Goal: Information Seeking & Learning: Find specific fact

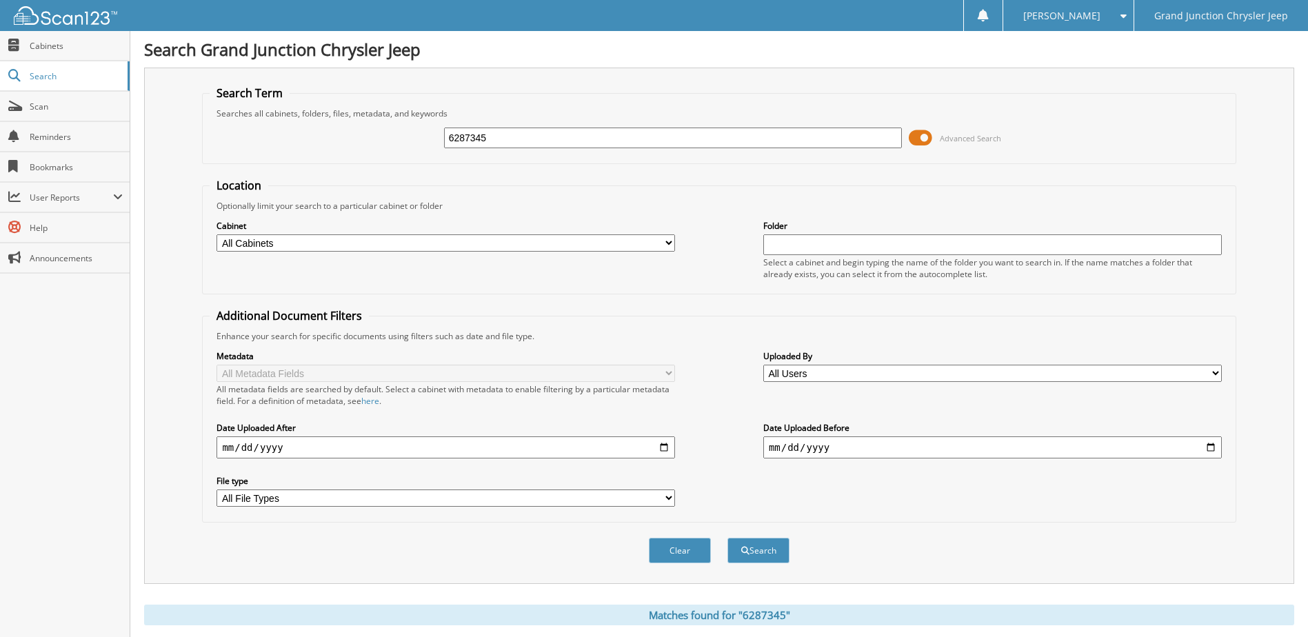
click at [660, 143] on input "6287345" at bounding box center [673, 138] width 458 height 21
type input "6287759"
click at [727, 538] on button "Search" at bounding box center [758, 551] width 62 height 26
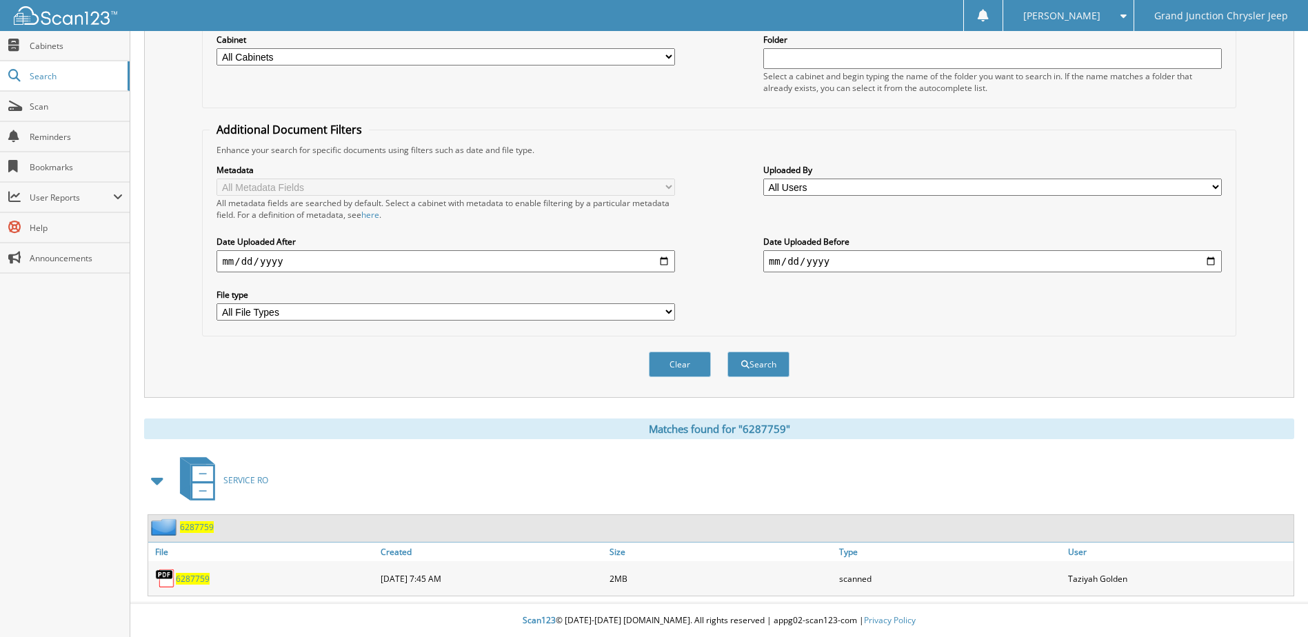
scroll to position [187, 0]
click at [187, 580] on span "6287759" at bounding box center [193, 578] width 34 height 12
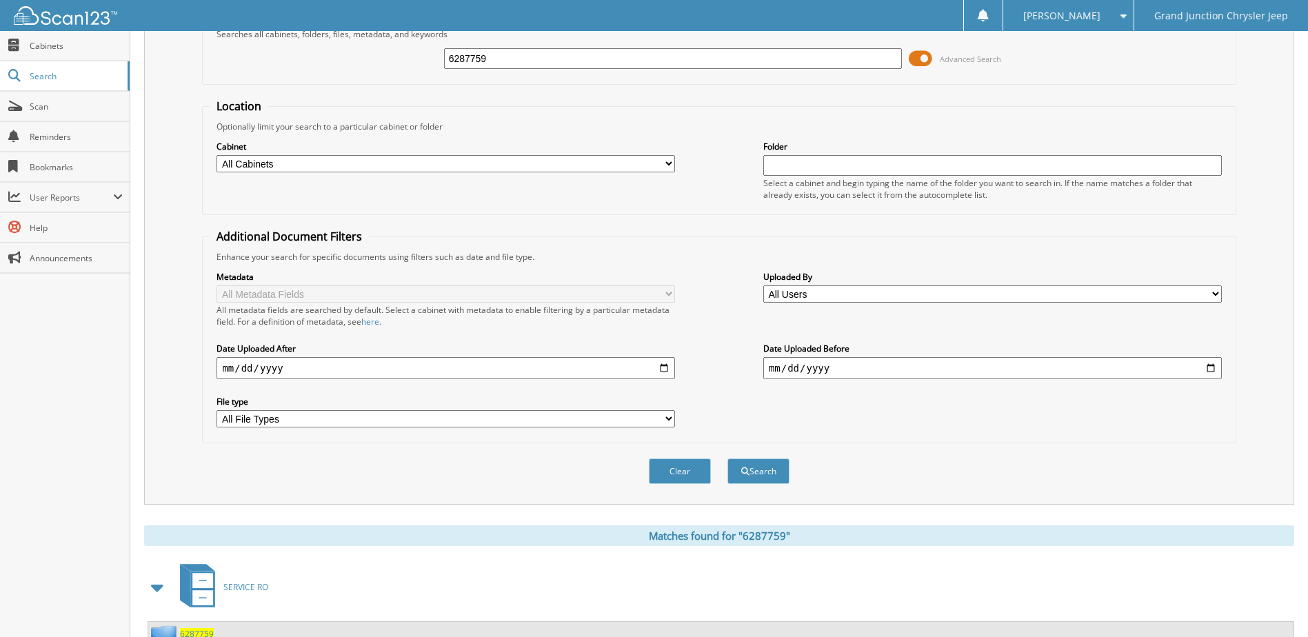
scroll to position [0, 0]
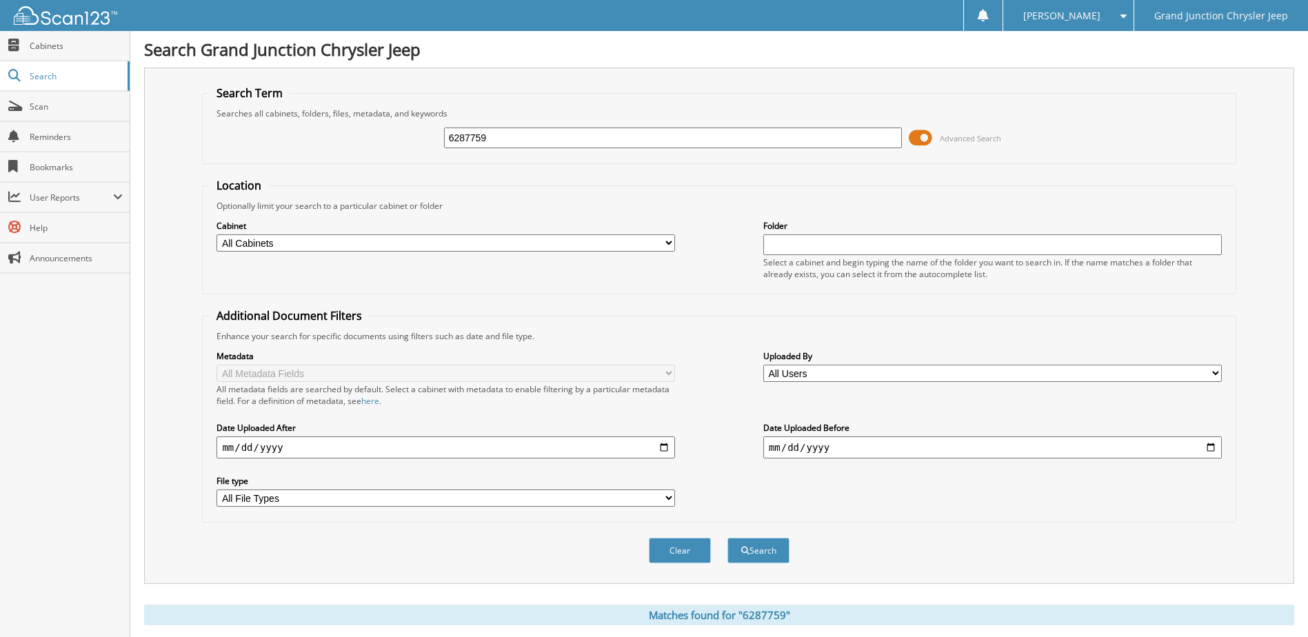
click at [592, 137] on input "6287759" at bounding box center [673, 138] width 458 height 21
type input "6287759"
click at [727, 538] on button "Search" at bounding box center [758, 551] width 62 height 26
drag, startPoint x: 485, startPoint y: 136, endPoint x: 426, endPoint y: 140, distance: 59.4
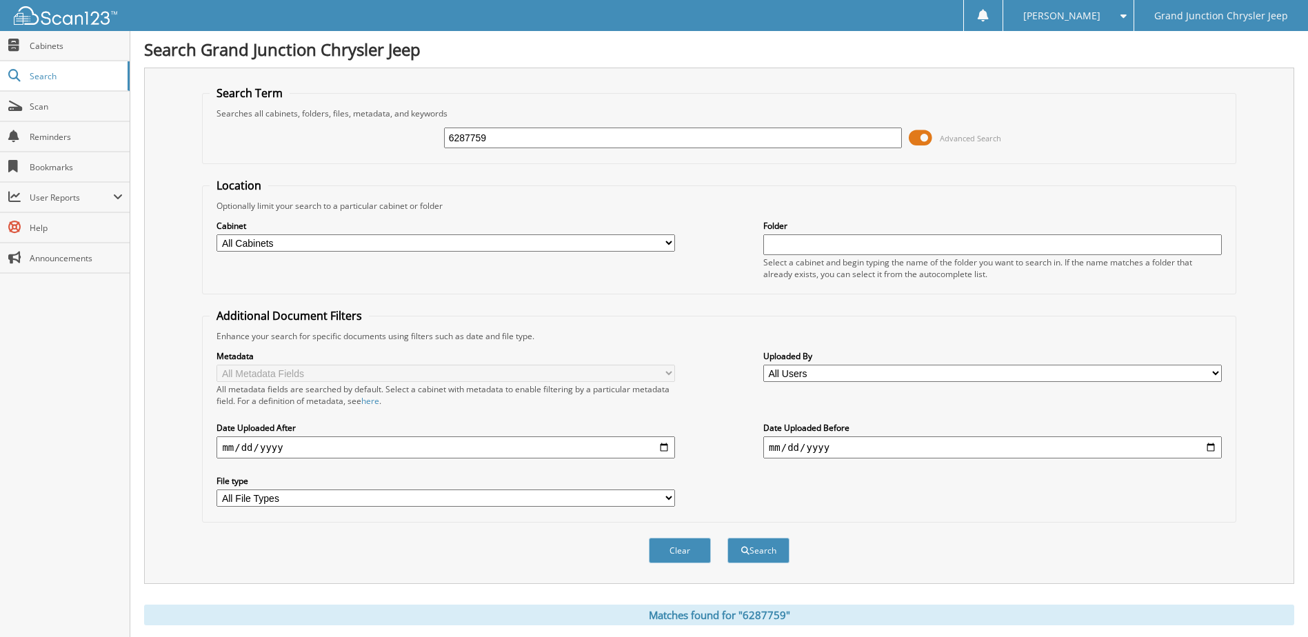
click at [426, 140] on div "6287759 Advanced Search" at bounding box center [719, 137] width 1018 height 37
type input "6287943"
click at [727, 538] on button "Search" at bounding box center [758, 551] width 62 height 26
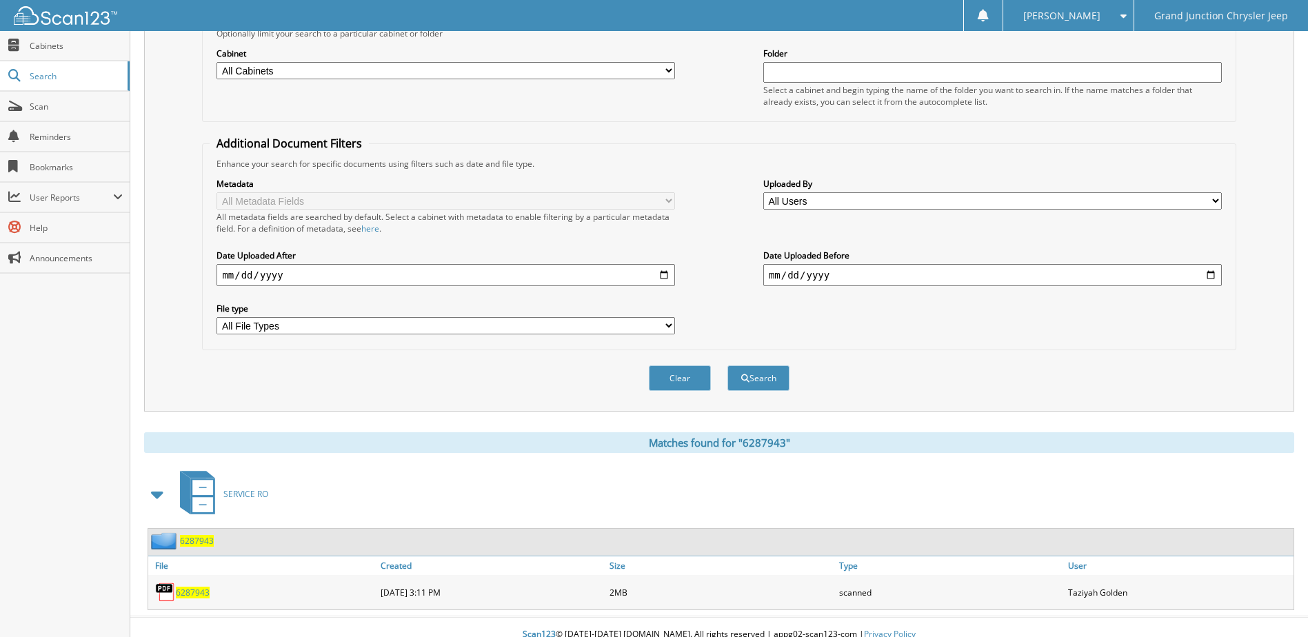
scroll to position [187, 0]
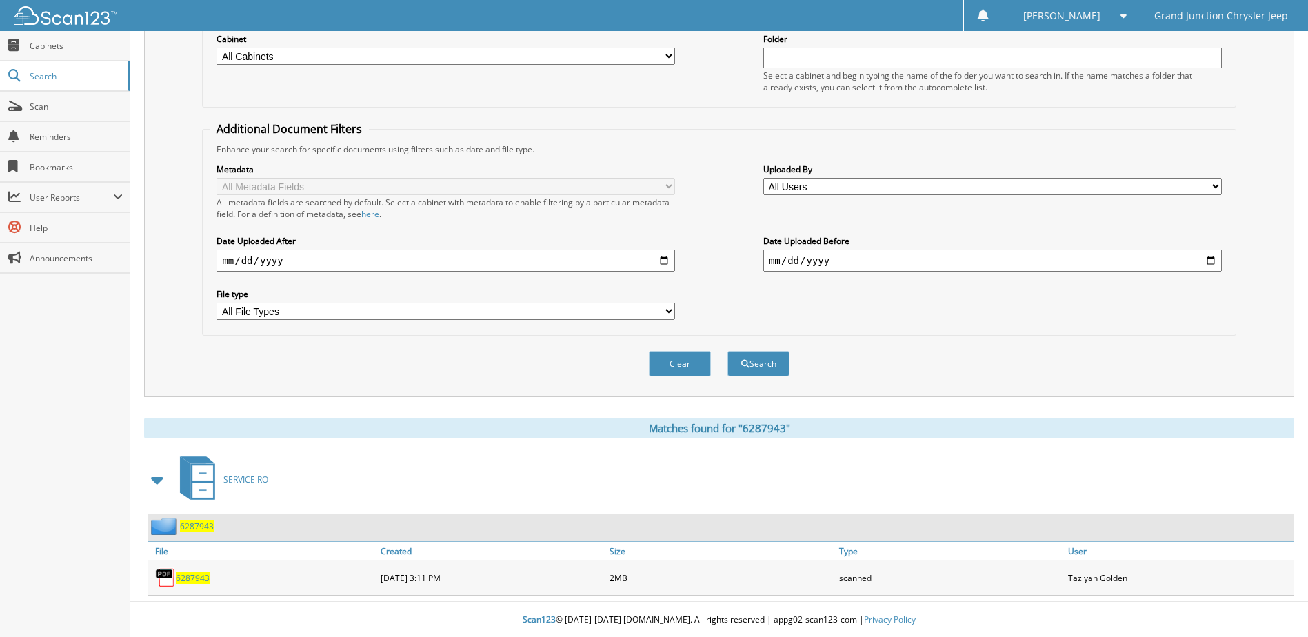
click at [201, 578] on span "6287943" at bounding box center [193, 578] width 34 height 12
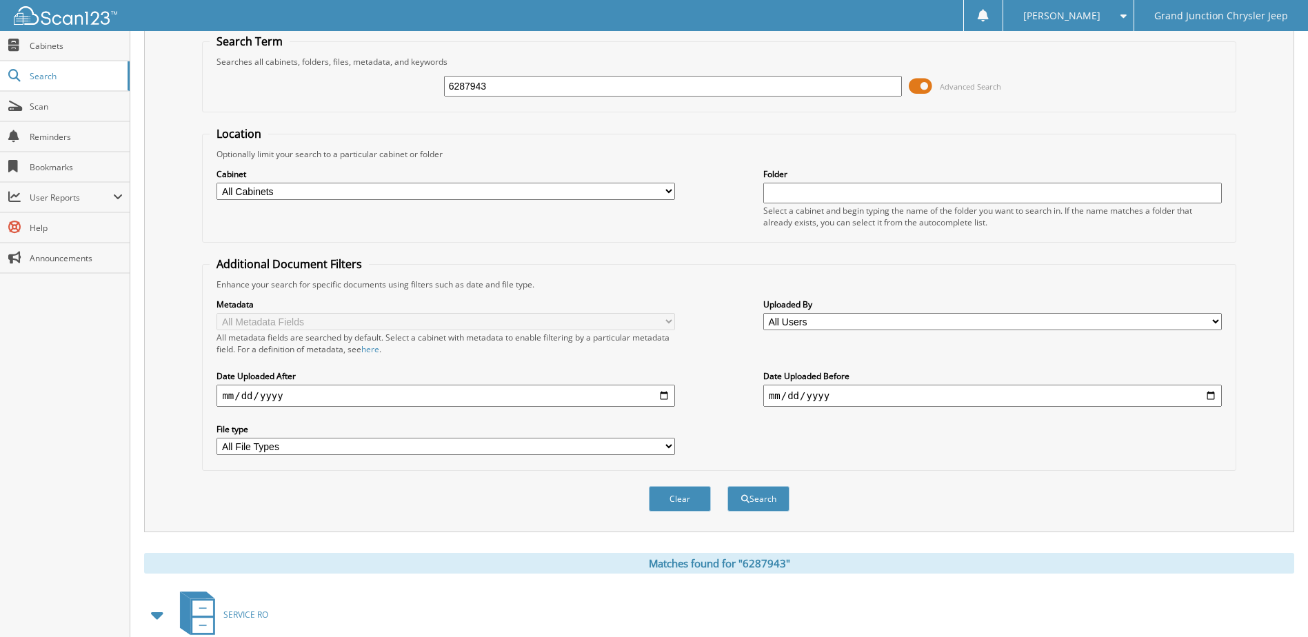
scroll to position [0, 0]
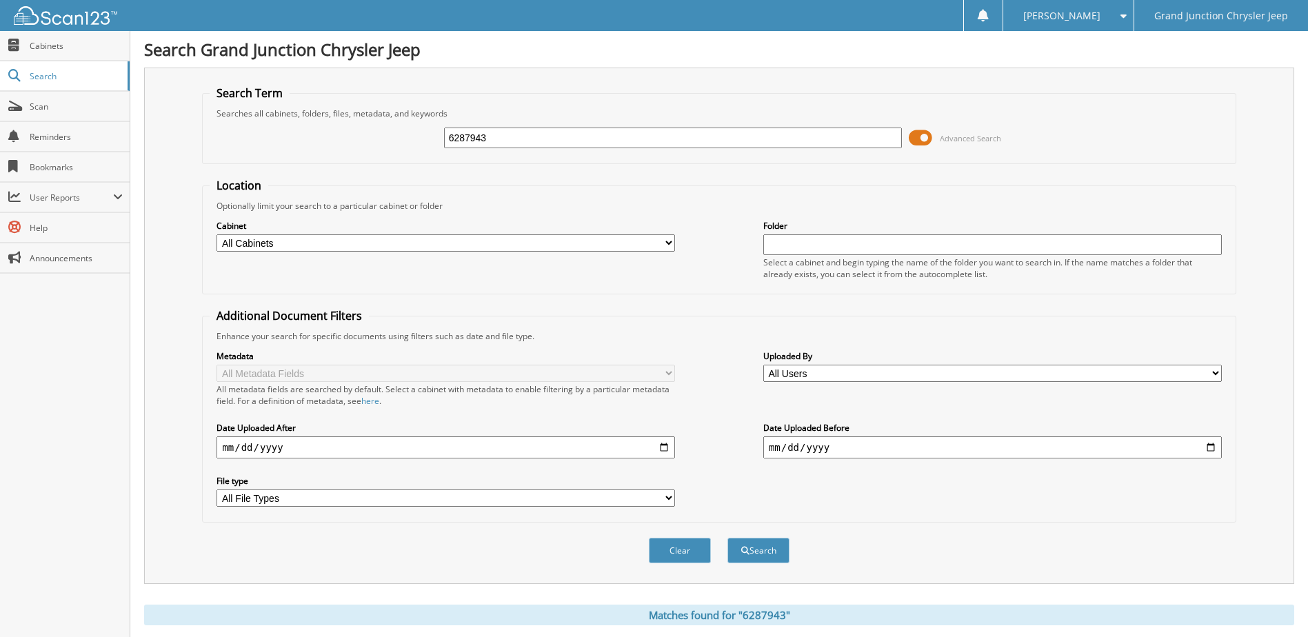
click at [512, 143] on input "6287943" at bounding box center [673, 138] width 458 height 21
type input "6288009"
click at [727, 538] on button "Search" at bounding box center [758, 551] width 62 height 26
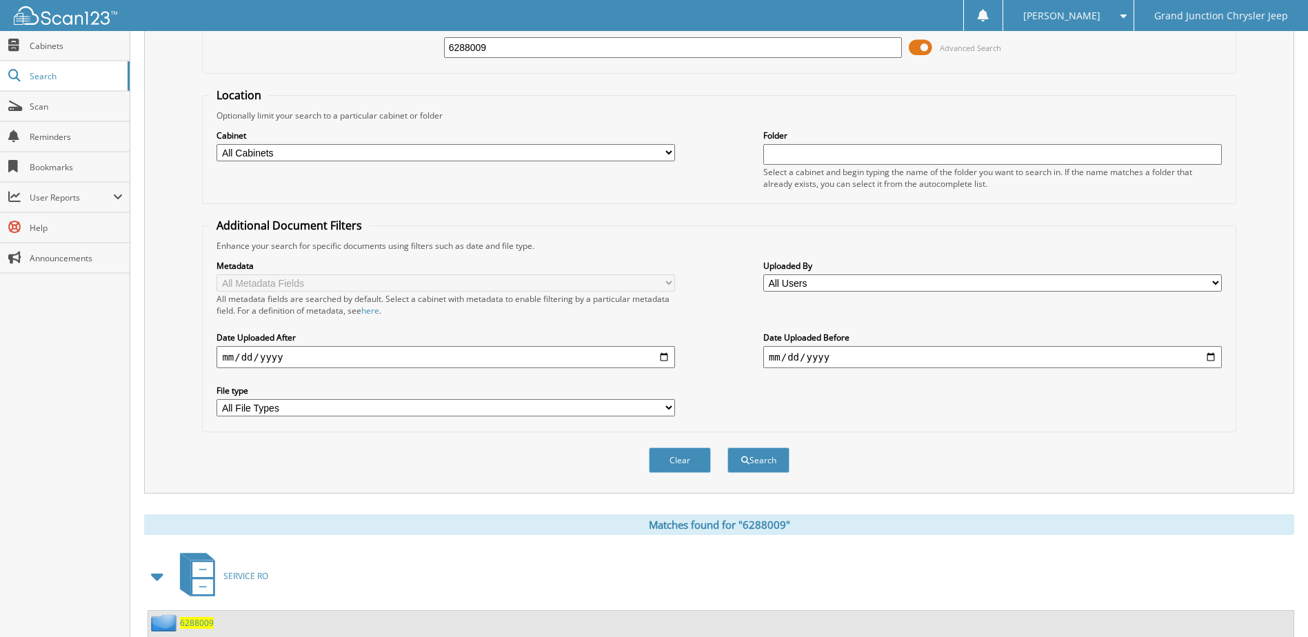
scroll to position [187, 0]
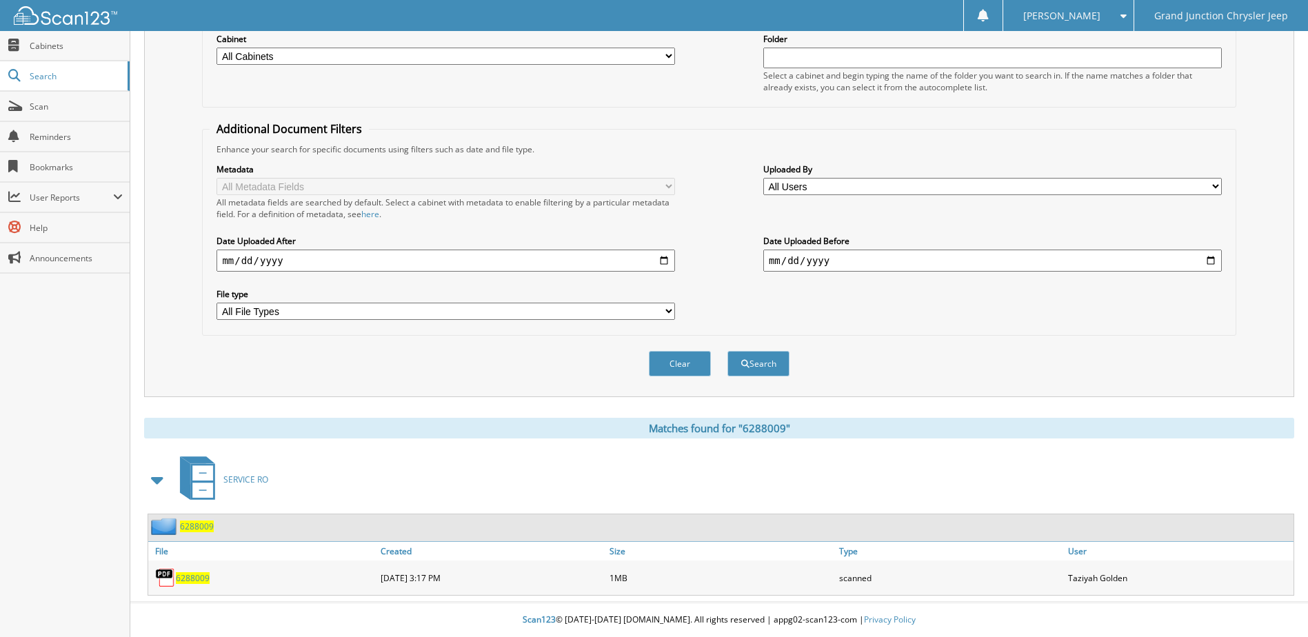
click at [201, 580] on span "6288009" at bounding box center [193, 578] width 34 height 12
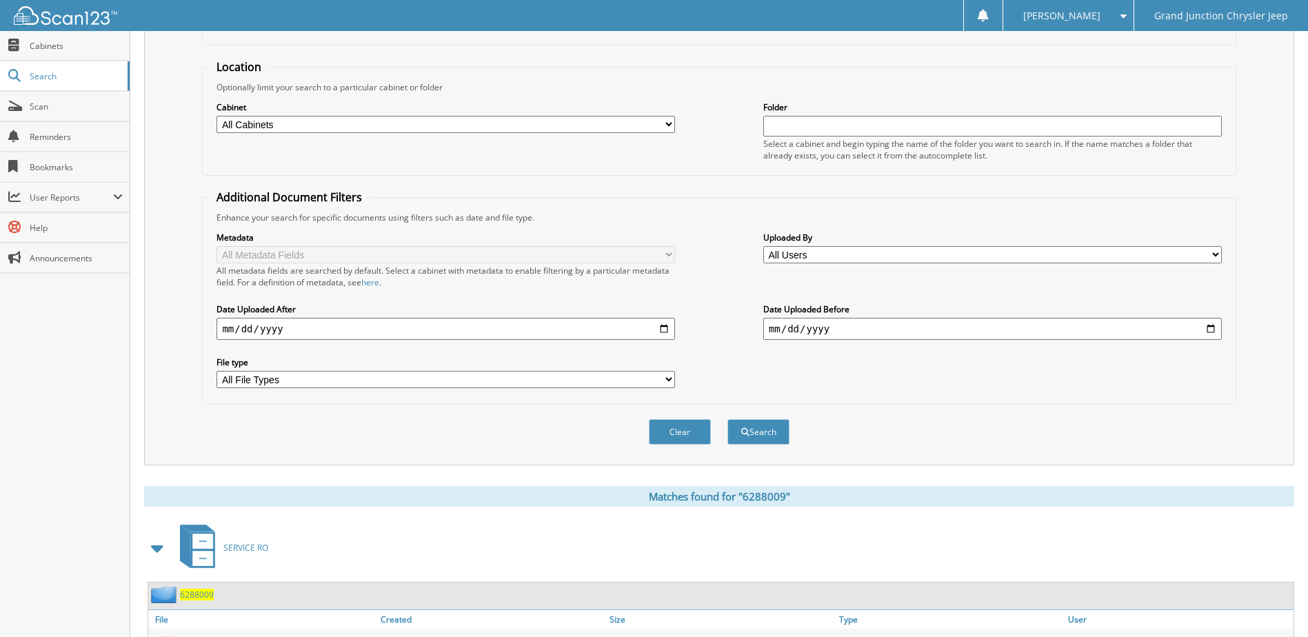
scroll to position [0, 0]
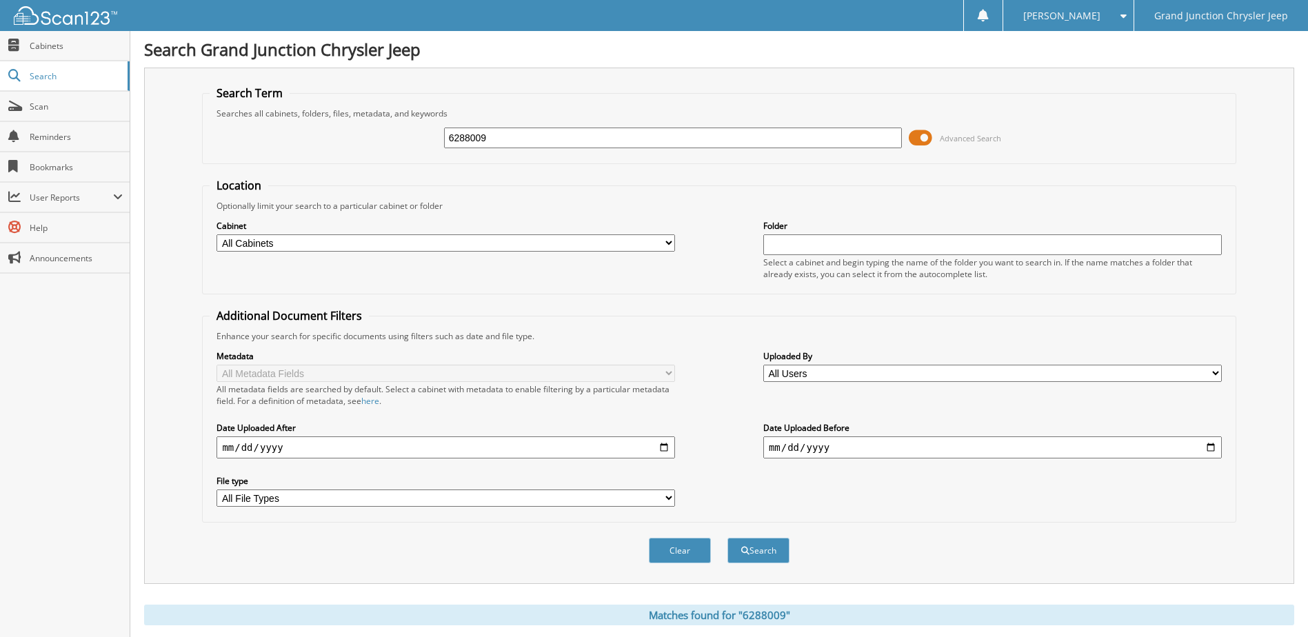
click at [622, 141] on input "6288009" at bounding box center [673, 138] width 458 height 21
type input "6288025"
click at [727, 538] on button "Search" at bounding box center [758, 551] width 62 height 26
type input "6288025"
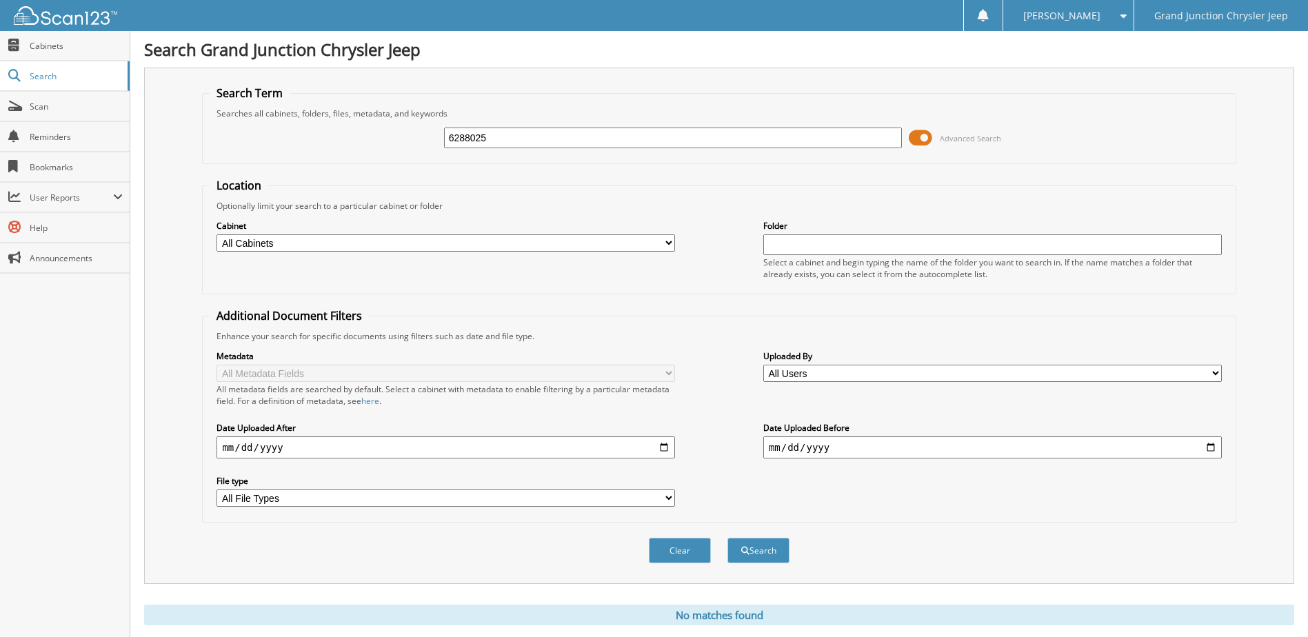
drag, startPoint x: 519, startPoint y: 135, endPoint x: 374, endPoint y: 150, distance: 145.5
click at [374, 150] on div "6288025 Advanced Search" at bounding box center [719, 137] width 1018 height 37
type input "6288025"
click at [727, 538] on button "Search" at bounding box center [758, 551] width 62 height 26
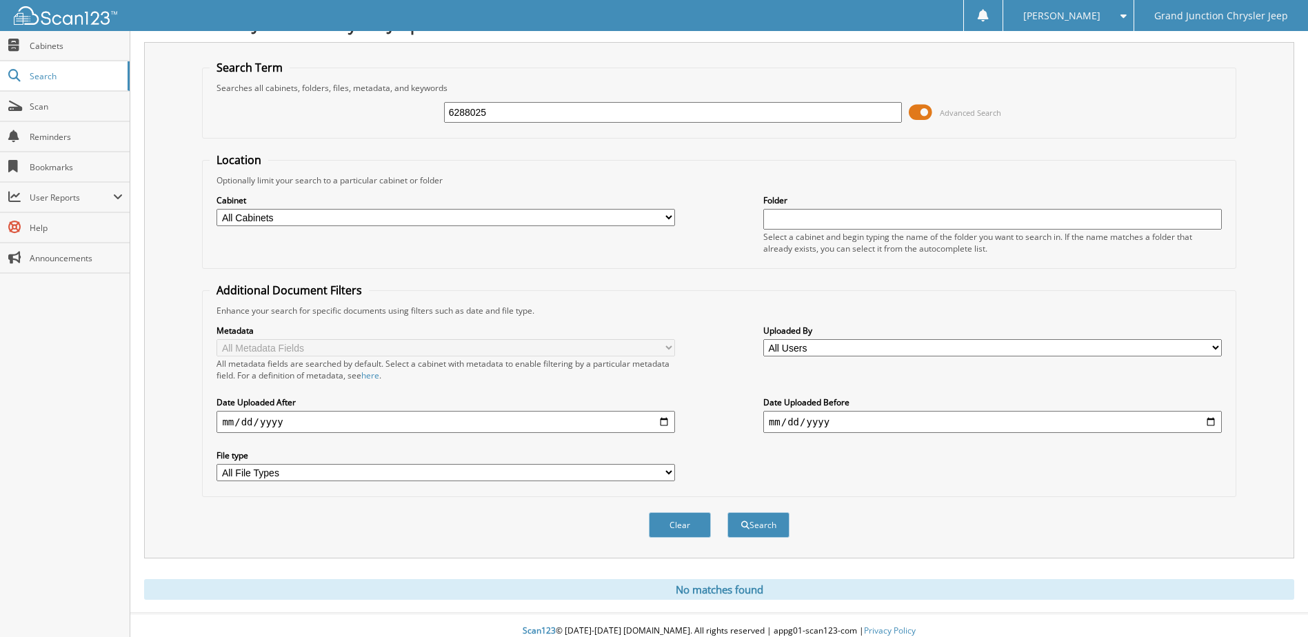
scroll to position [37, 0]
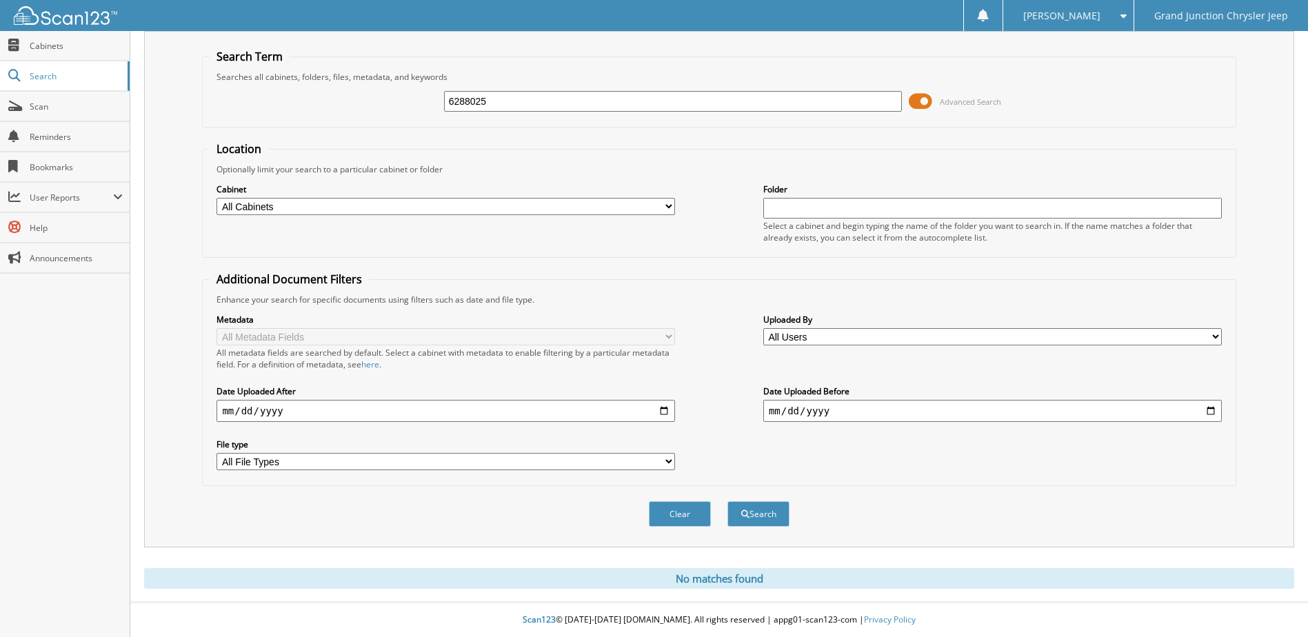
drag, startPoint x: 543, startPoint y: 95, endPoint x: 316, endPoint y: 97, distance: 227.5
click at [316, 97] on div "6288025 Advanced Search" at bounding box center [719, 101] width 1018 height 37
type input "6288094"
click at [727, 501] on button "Search" at bounding box center [758, 514] width 62 height 26
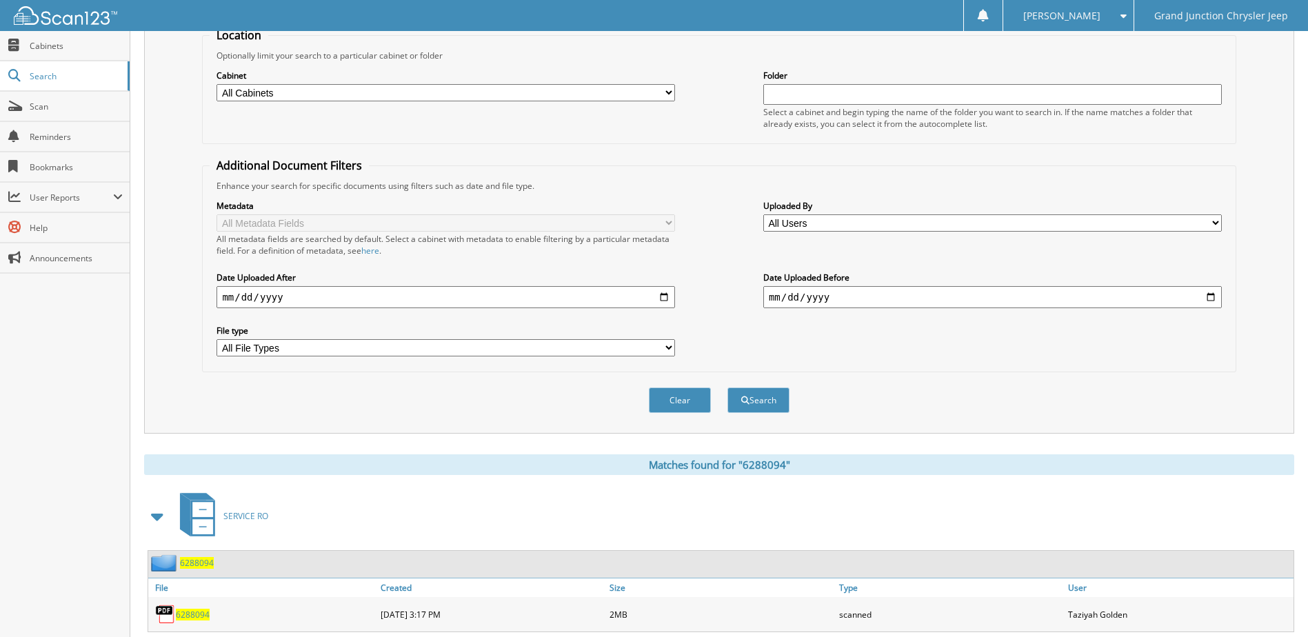
scroll to position [187, 0]
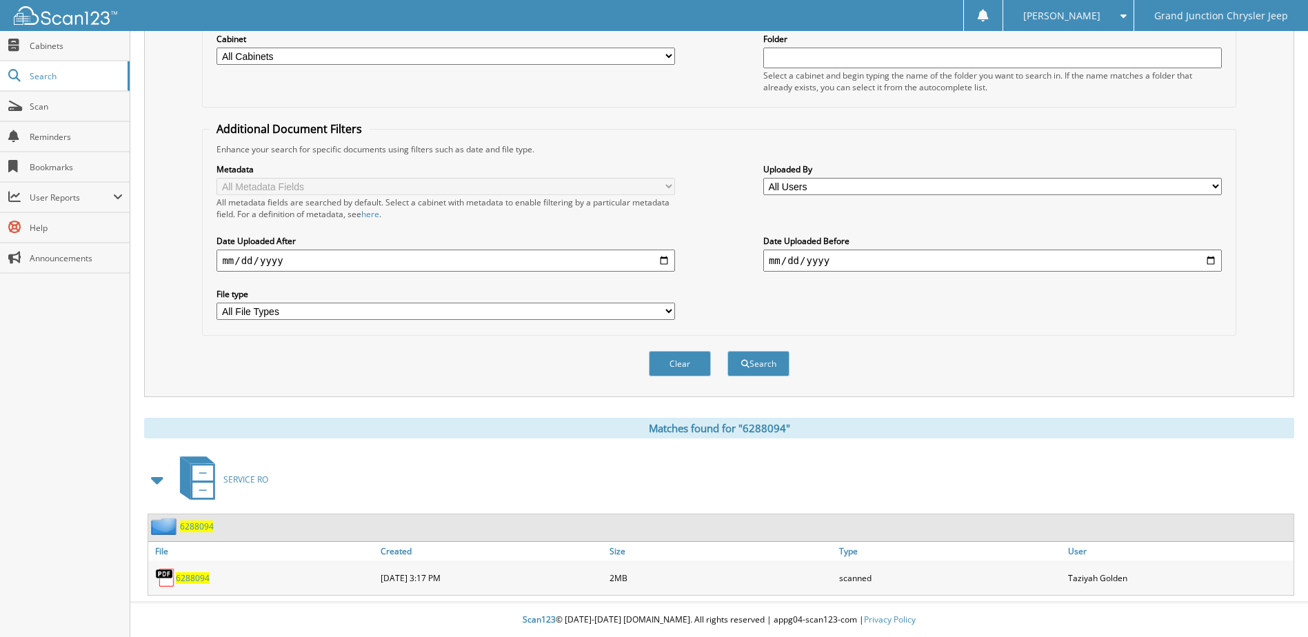
click at [194, 576] on span "6288094" at bounding box center [193, 578] width 34 height 12
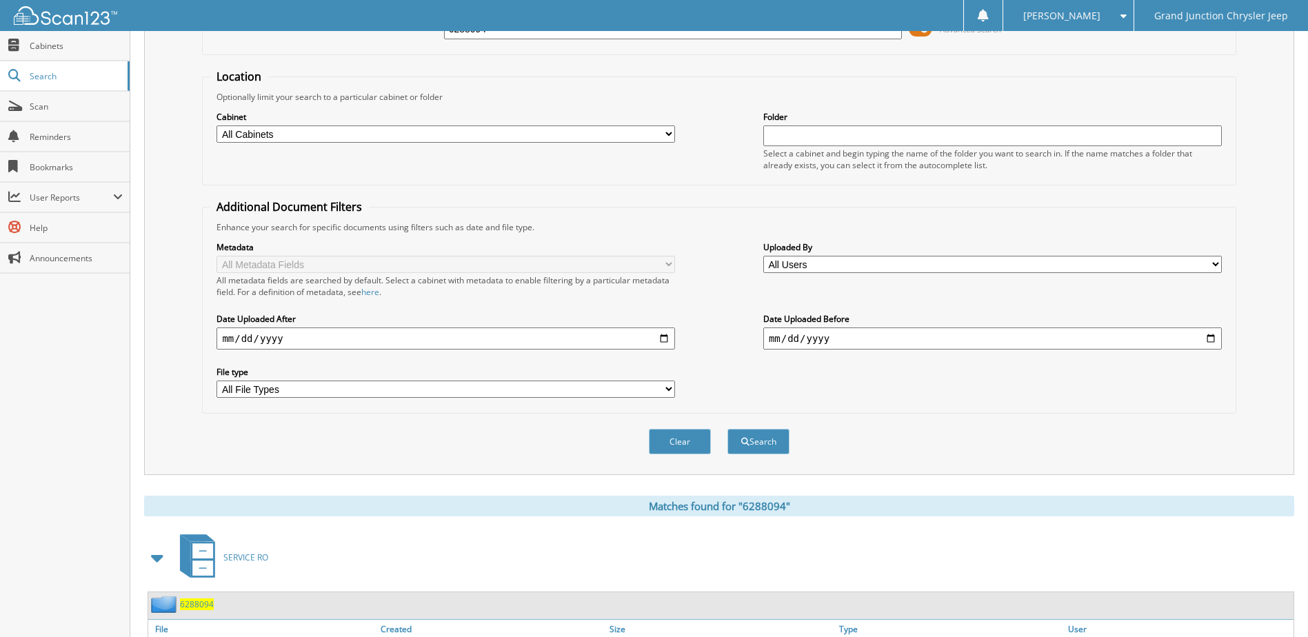
scroll to position [0, 0]
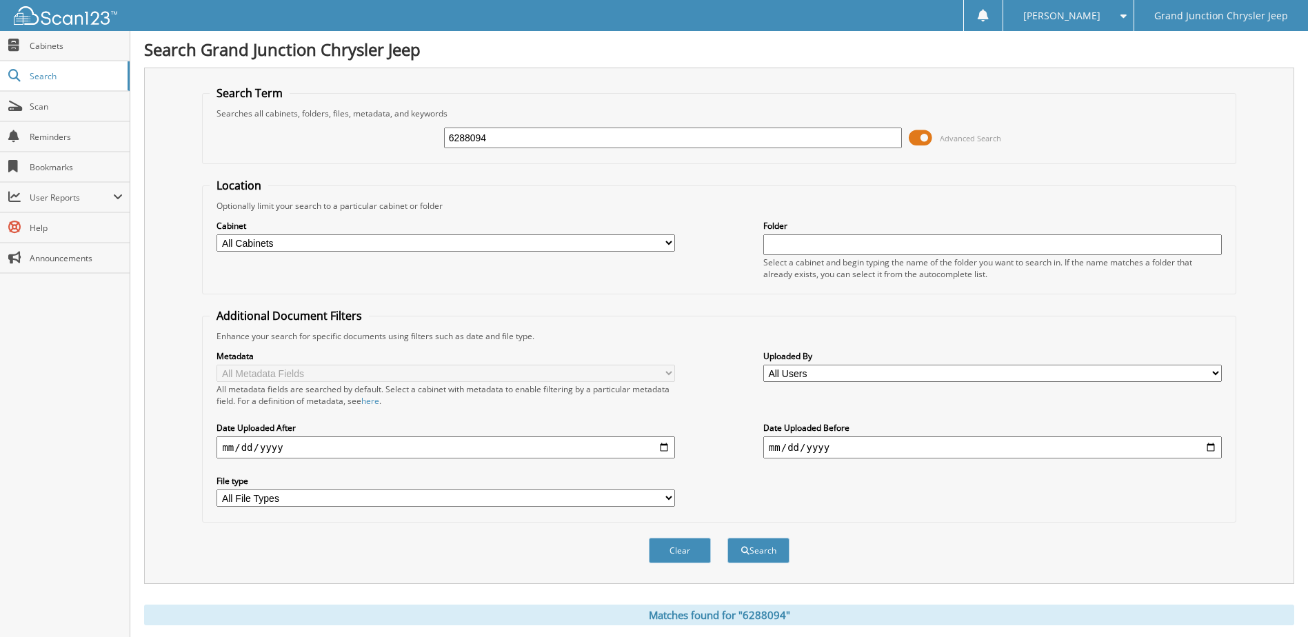
drag, startPoint x: 421, startPoint y: 141, endPoint x: 411, endPoint y: 141, distance: 10.3
click at [411, 141] on div "6288094 Advanced Search" at bounding box center [719, 137] width 1018 height 37
type input "6288095"
click at [727, 538] on button "Search" at bounding box center [758, 551] width 62 height 26
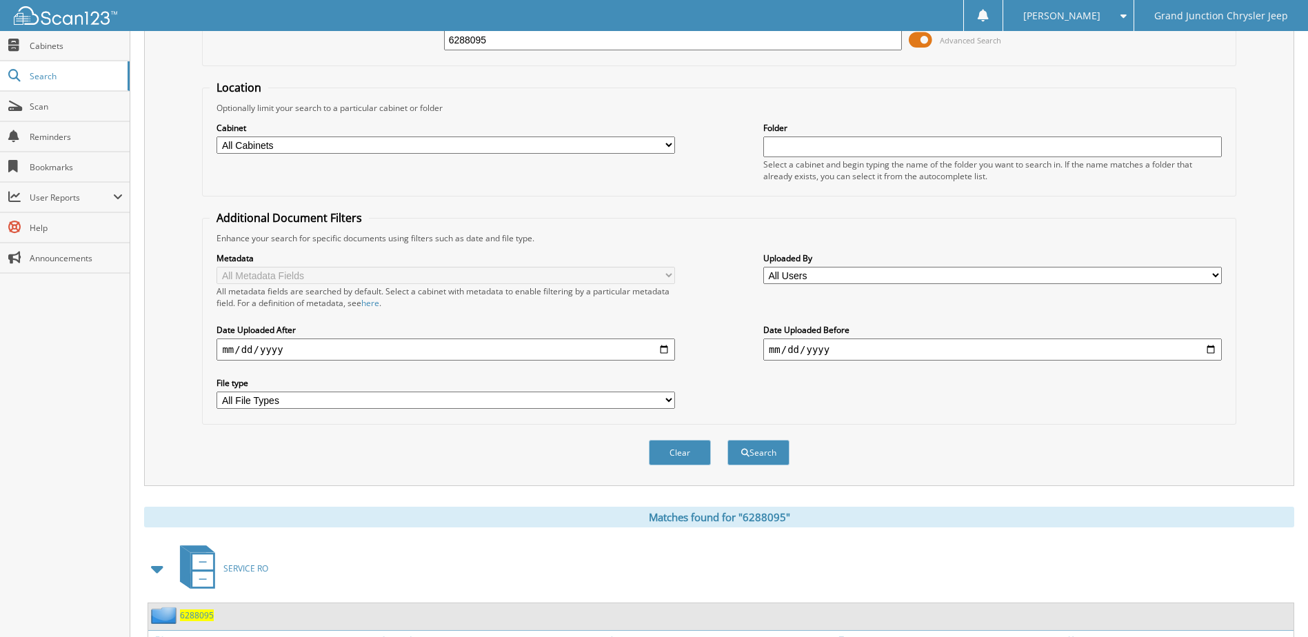
scroll to position [187, 0]
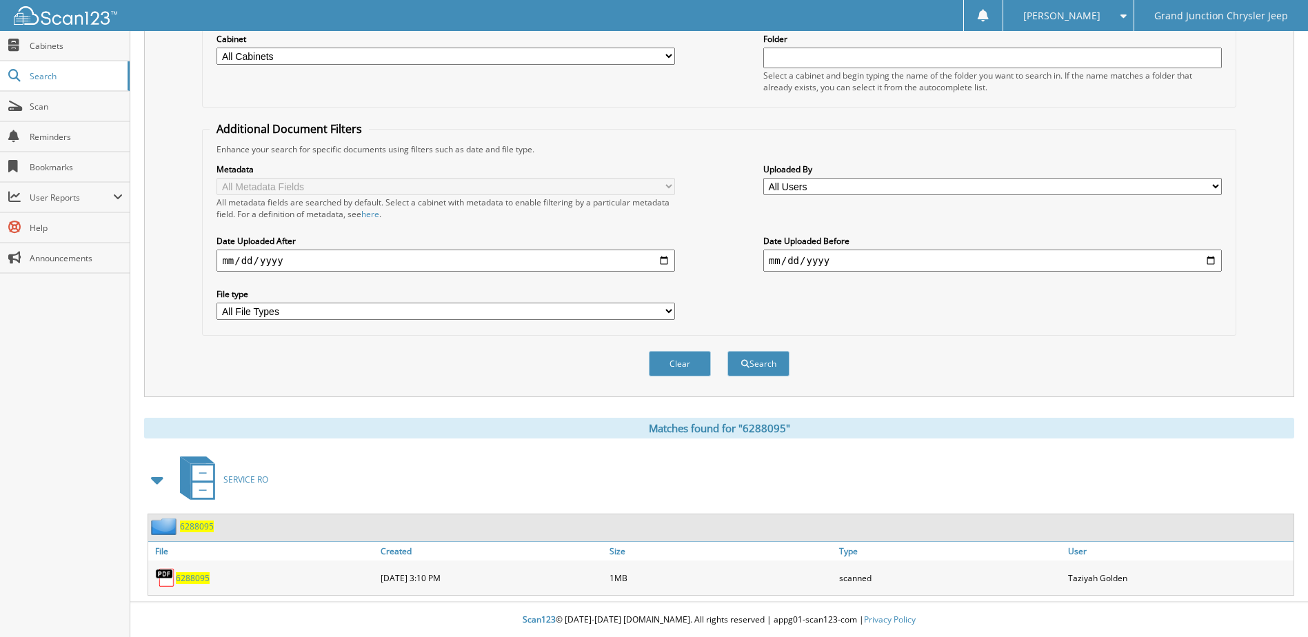
click at [191, 579] on span "6288095" at bounding box center [193, 578] width 34 height 12
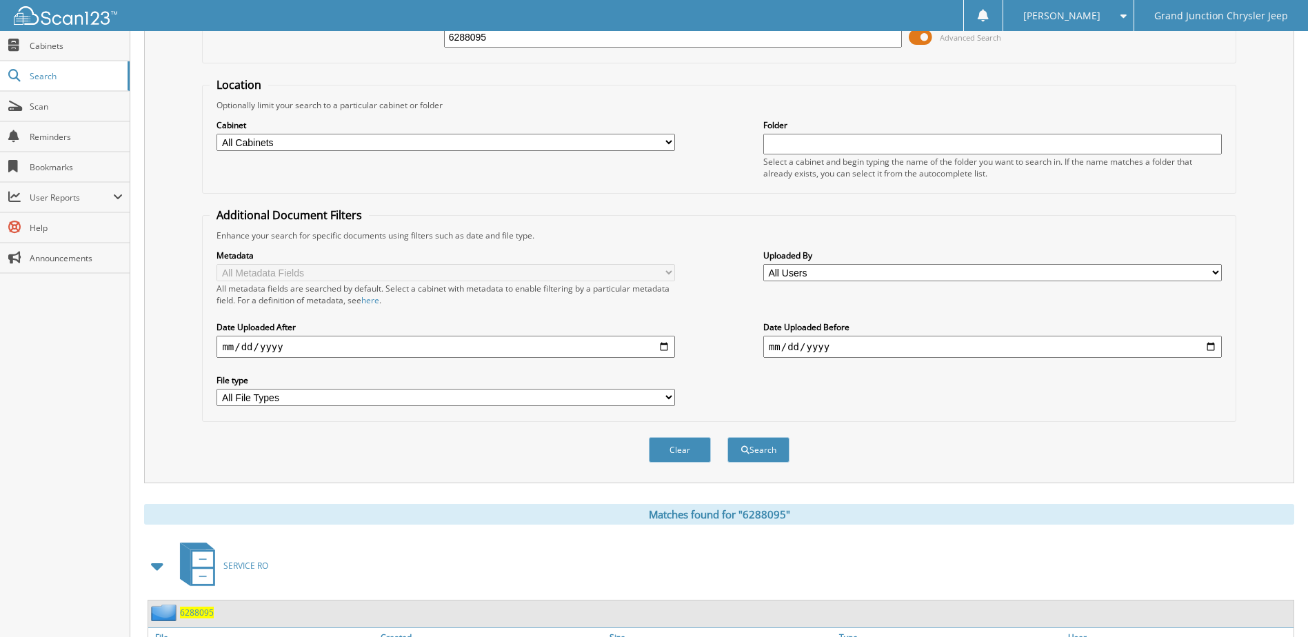
scroll to position [0, 0]
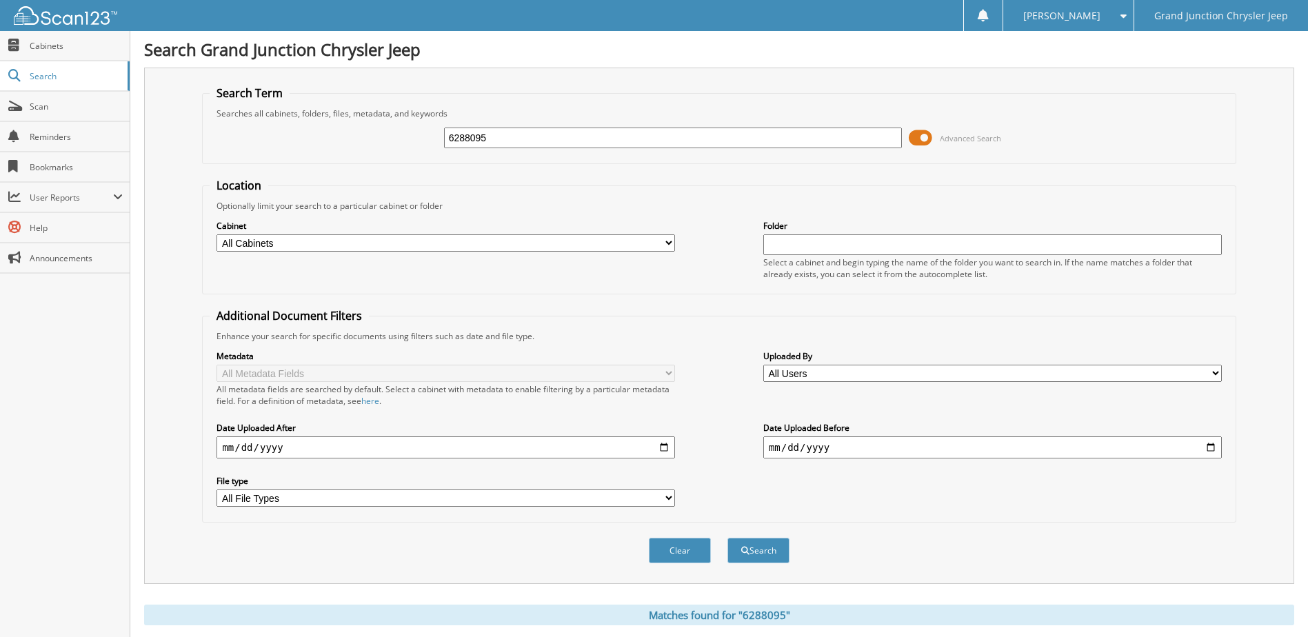
drag, startPoint x: 429, startPoint y: 155, endPoint x: 353, endPoint y: 168, distance: 76.9
click at [362, 166] on form "Search Term Searches all cabinets, folders, files, metadata, and keywords 62880…" at bounding box center [718, 331] width 1033 height 493
type input "6288296"
click at [727, 538] on button "Search" at bounding box center [758, 551] width 62 height 26
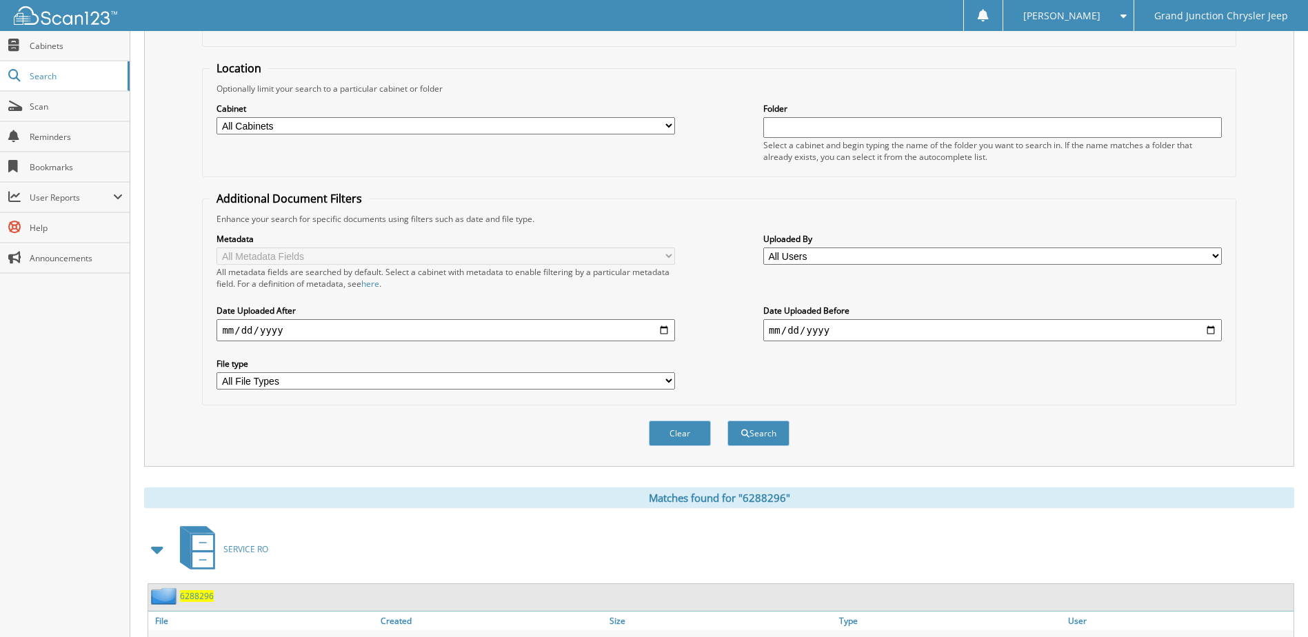
scroll to position [187, 0]
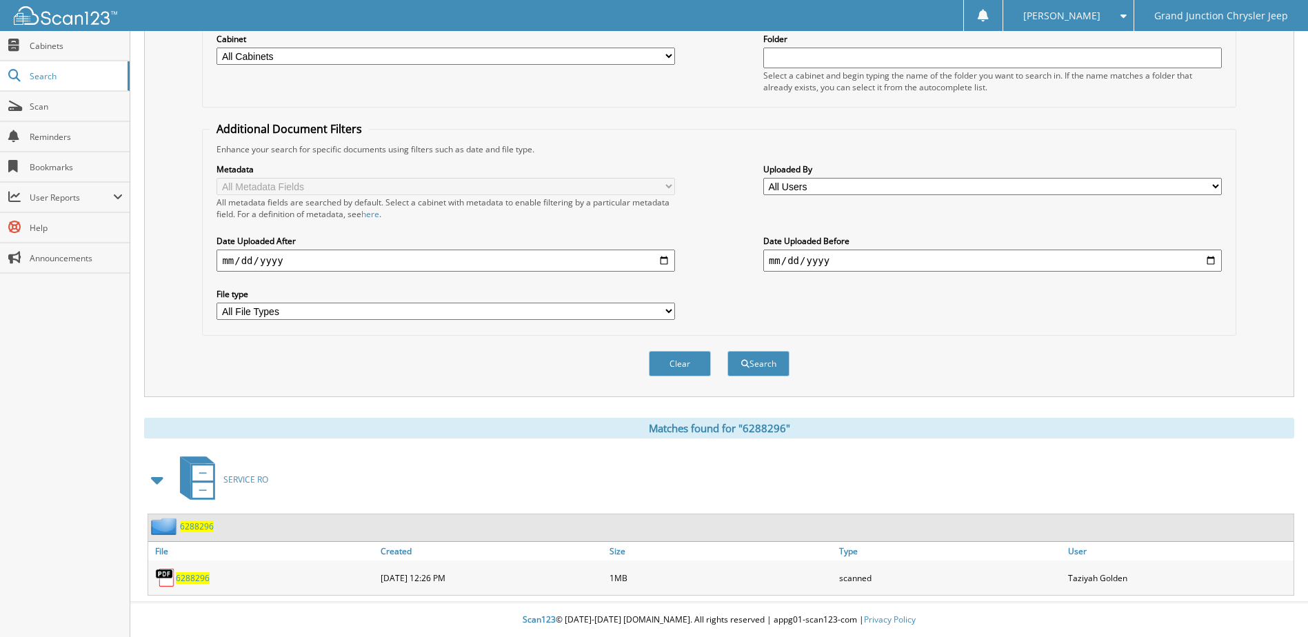
click at [184, 580] on span "6288296" at bounding box center [193, 578] width 34 height 12
